Goal: Task Accomplishment & Management: Complete application form

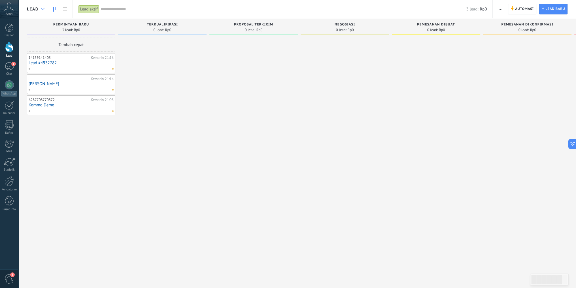
click at [42, 10] on div at bounding box center [42, 9] width 9 height 11
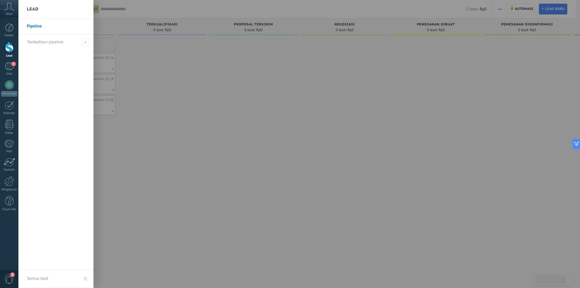
click at [316, 89] on div at bounding box center [308, 144] width 580 height 288
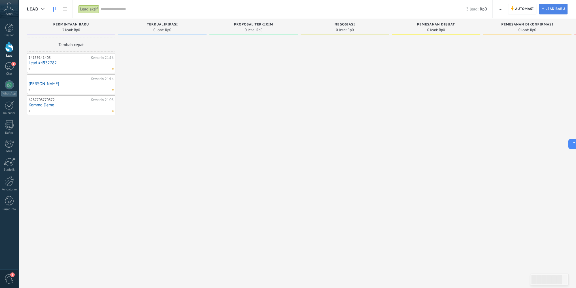
click at [554, 8] on span "lead baru" at bounding box center [555, 9] width 20 height 10
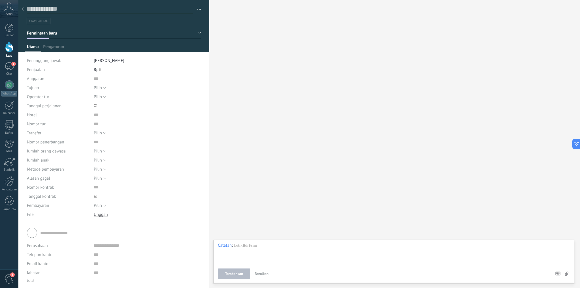
click at [65, 8] on input "text" at bounding box center [110, 9] width 167 height 8
type input "**********"
click at [286, 246] on div at bounding box center [394, 254] width 352 height 22
click at [241, 277] on button "Tambahkan" at bounding box center [234, 274] width 33 height 11
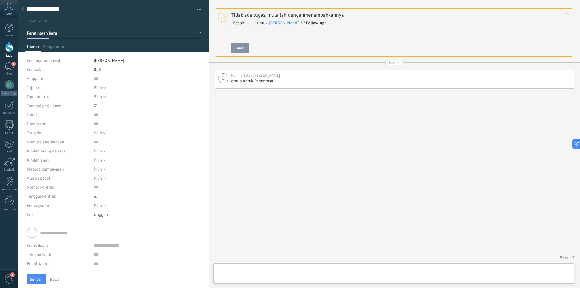
click at [333, 126] on div "**********" at bounding box center [394, 144] width 371 height 288
click at [22, 8] on icon at bounding box center [23, 8] width 2 height 3
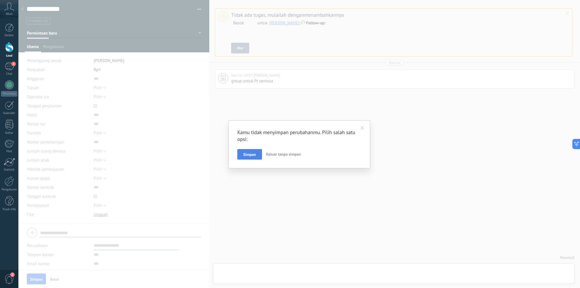
click at [251, 154] on span "Simpan" at bounding box center [249, 155] width 13 height 4
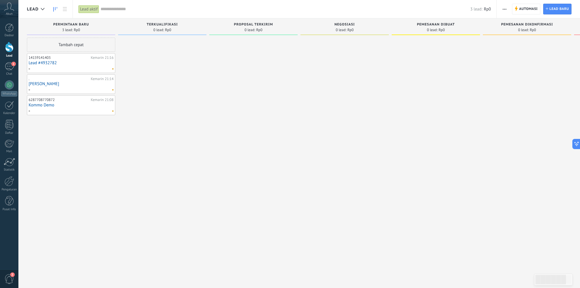
click at [23, 9] on body ".abccls-1,.abccls-2{fill-rule:evenodd}.abccls-2{fill:#fff} .abfcls-1{fill:none}…" at bounding box center [290, 144] width 580 height 288
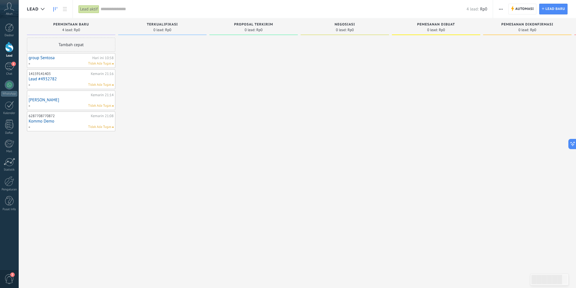
click at [231, 106] on div at bounding box center [253, 145] width 88 height 214
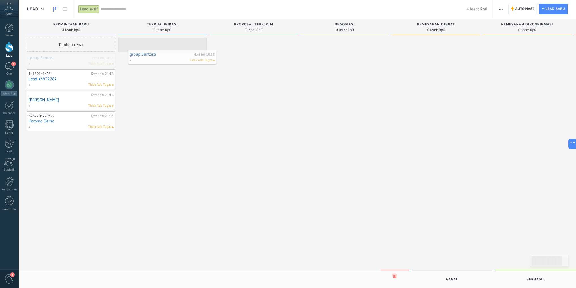
drag, startPoint x: 59, startPoint y: 63, endPoint x: 160, endPoint y: 59, distance: 101.2
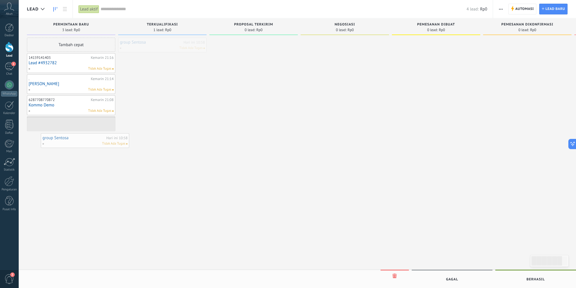
drag, startPoint x: 167, startPoint y: 44, endPoint x: 88, endPoint y: 140, distance: 123.8
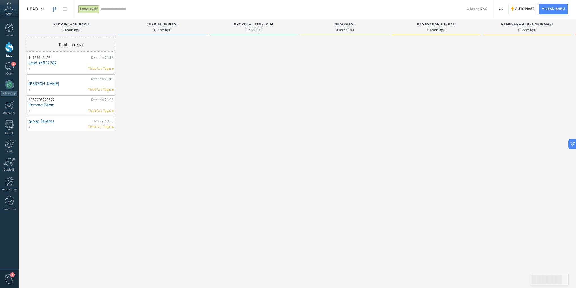
click at [183, 101] on div at bounding box center [162, 145] width 88 height 214
click at [14, 9] on icon at bounding box center [9, 7] width 10 height 8
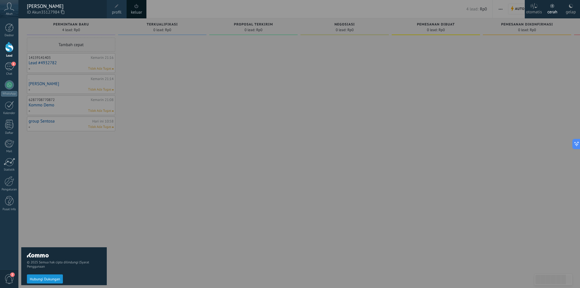
click at [134, 9] on span at bounding box center [136, 6] width 6 height 6
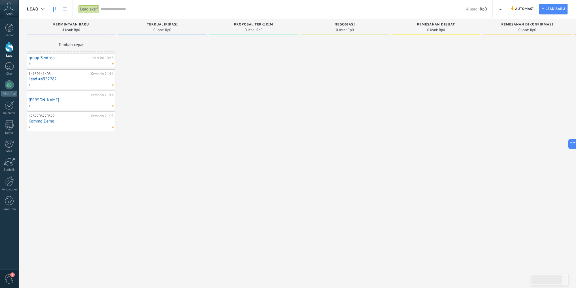
click at [13, 6] on icon at bounding box center [9, 7] width 10 height 8
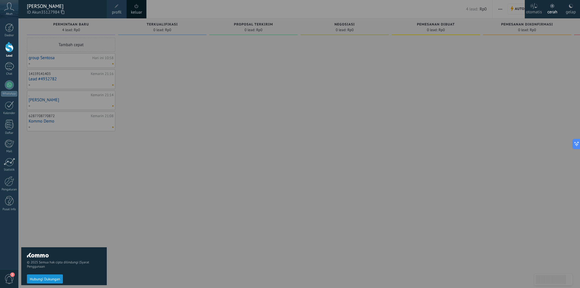
click at [135, 5] on span at bounding box center [137, 6] width 4 height 4
